Goal: Transaction & Acquisition: Download file/media

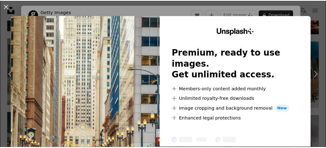
scroll to position [77, 0]
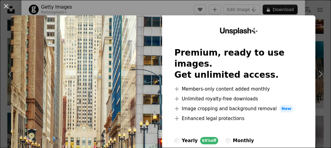
click at [114, 58] on img at bounding box center [86, 112] width 151 height 195
click at [7, 8] on button "An X shape" at bounding box center [5, 5] width 7 height 7
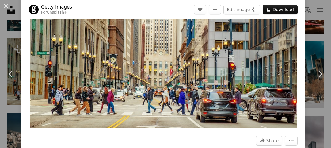
click at [7, 8] on button "An X shape" at bounding box center [5, 5] width 7 height 7
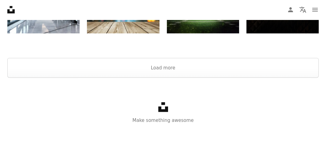
scroll to position [1056, 0]
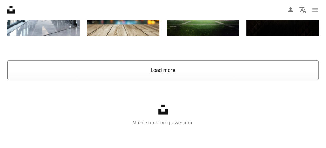
click at [158, 68] on button "Load more" at bounding box center [162, 70] width 311 height 20
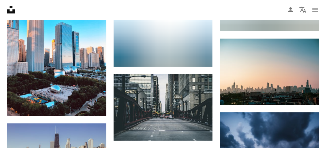
scroll to position [1222, 0]
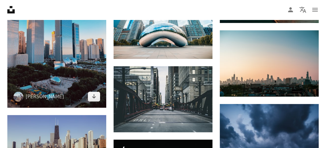
click at [53, 43] on img at bounding box center [56, 42] width 99 height 132
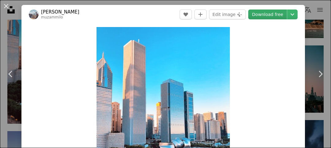
click at [255, 17] on link "Download free" at bounding box center [267, 14] width 39 height 10
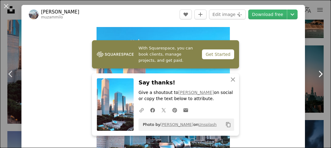
click at [310, 67] on link "Chevron right" at bounding box center [319, 73] width 21 height 59
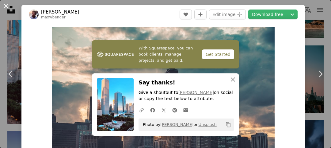
click at [3, 5] on button "An X shape" at bounding box center [5, 5] width 7 height 7
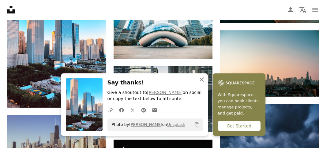
click at [201, 79] on icon "An X shape" at bounding box center [201, 79] width 7 height 7
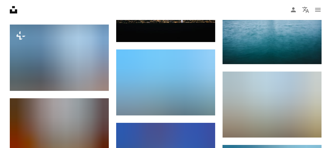
scroll to position [1386, 0]
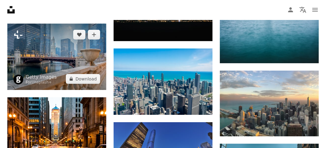
click at [72, 54] on img at bounding box center [56, 57] width 99 height 66
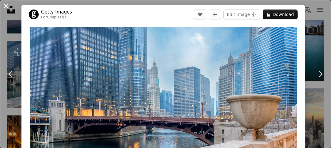
click at [5, 6] on button "An X shape" at bounding box center [5, 5] width 7 height 7
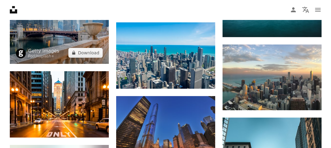
scroll to position [1414, 0]
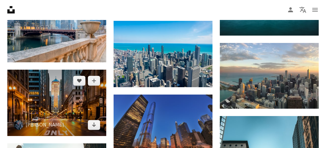
click at [70, 98] on img at bounding box center [56, 102] width 99 height 66
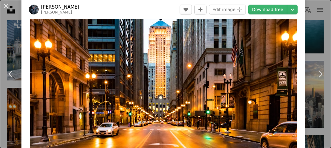
scroll to position [32, 0]
click at [198, 74] on img "Zoom in on this image" at bounding box center [163, 84] width 267 height 178
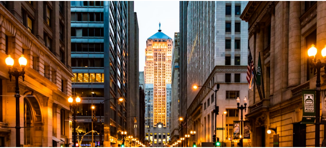
scroll to position [33, 0]
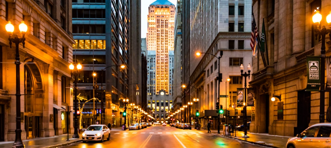
click at [198, 74] on img "Zoom out on this image" at bounding box center [165, 76] width 331 height 221
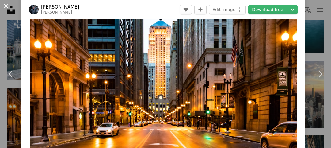
click at [8, 7] on button "An X shape" at bounding box center [5, 5] width 7 height 7
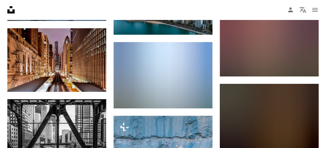
scroll to position [1675, 0]
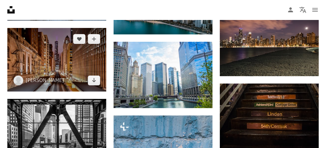
click at [75, 72] on img at bounding box center [56, 59] width 99 height 63
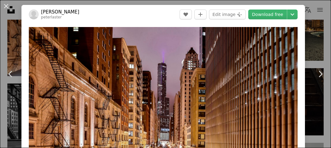
scroll to position [56, 0]
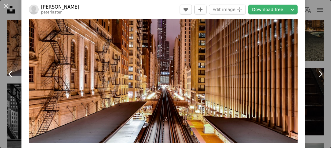
click at [9, 70] on icon "Chevron left" at bounding box center [11, 74] width 10 height 10
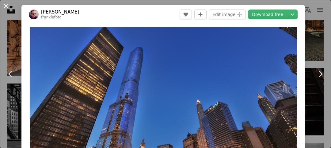
click at [5, 10] on button "An X shape" at bounding box center [5, 5] width 7 height 7
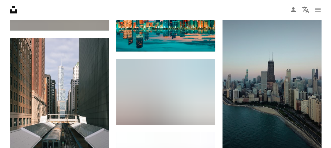
scroll to position [2649, 0]
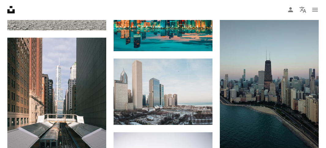
click at [251, 111] on img at bounding box center [269, 76] width 99 height 176
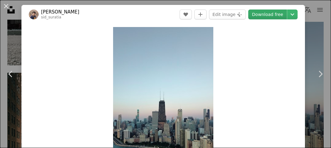
click at [272, 16] on link "Download free" at bounding box center [267, 14] width 39 height 10
